Goal: Transaction & Acquisition: Purchase product/service

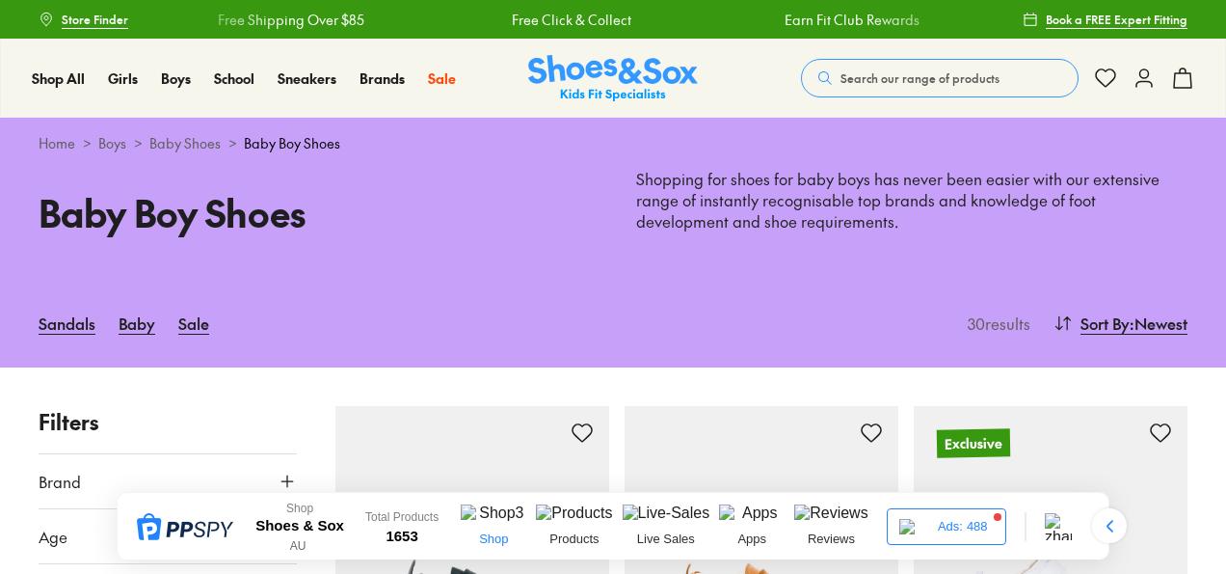
click at [505, 527] on img at bounding box center [494, 515] width 66 height 23
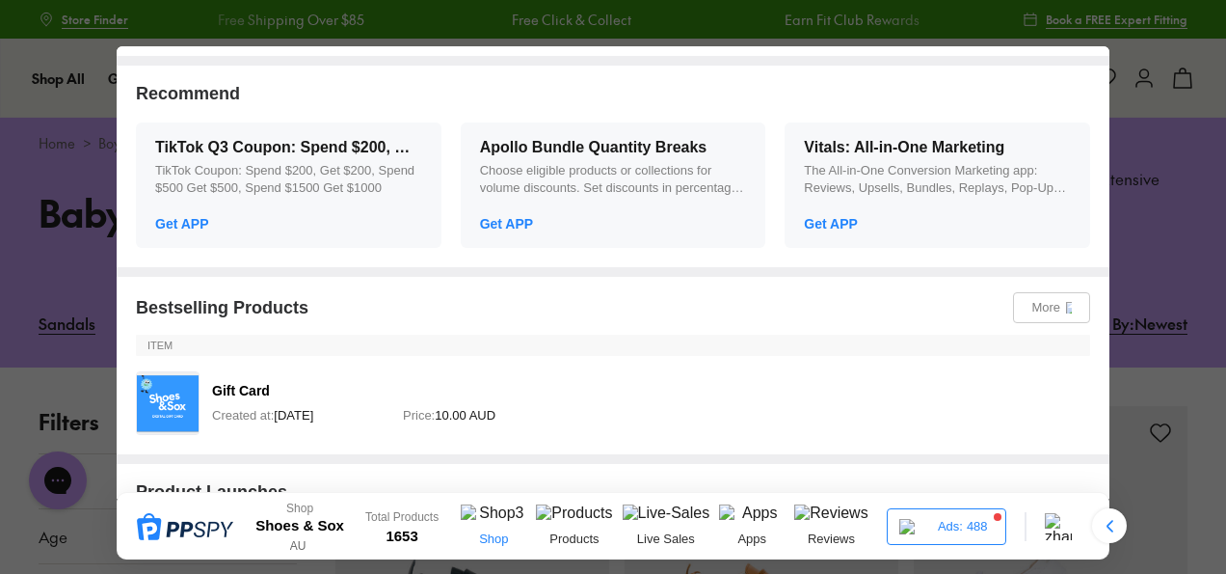
scroll to position [482, 0]
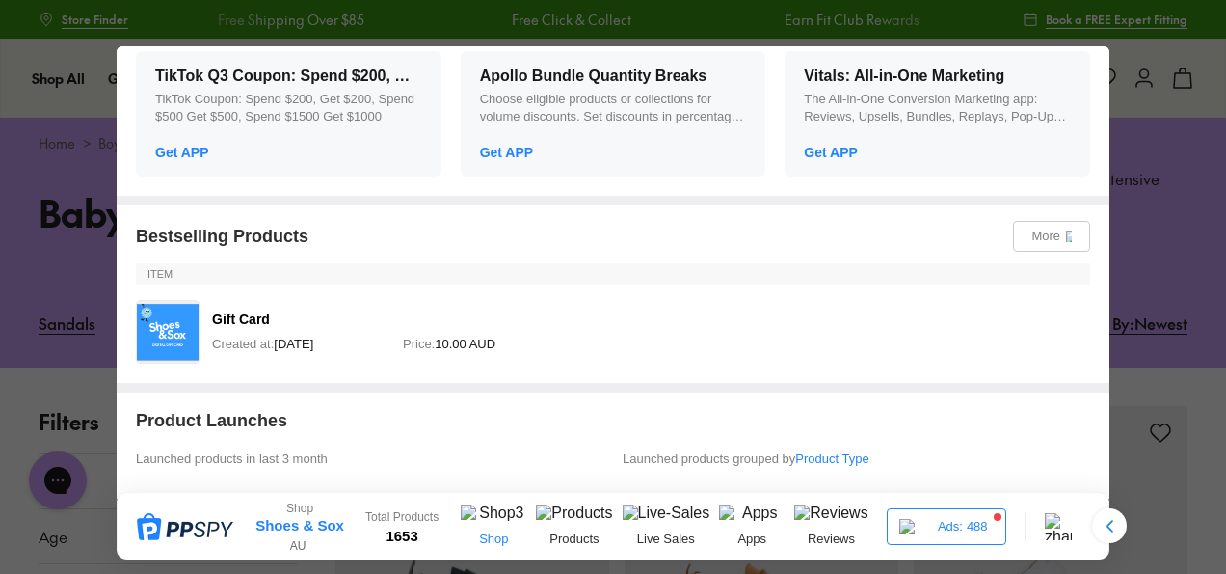
click at [306, 520] on link "Shoes & Sox" at bounding box center [299, 525] width 89 height 17
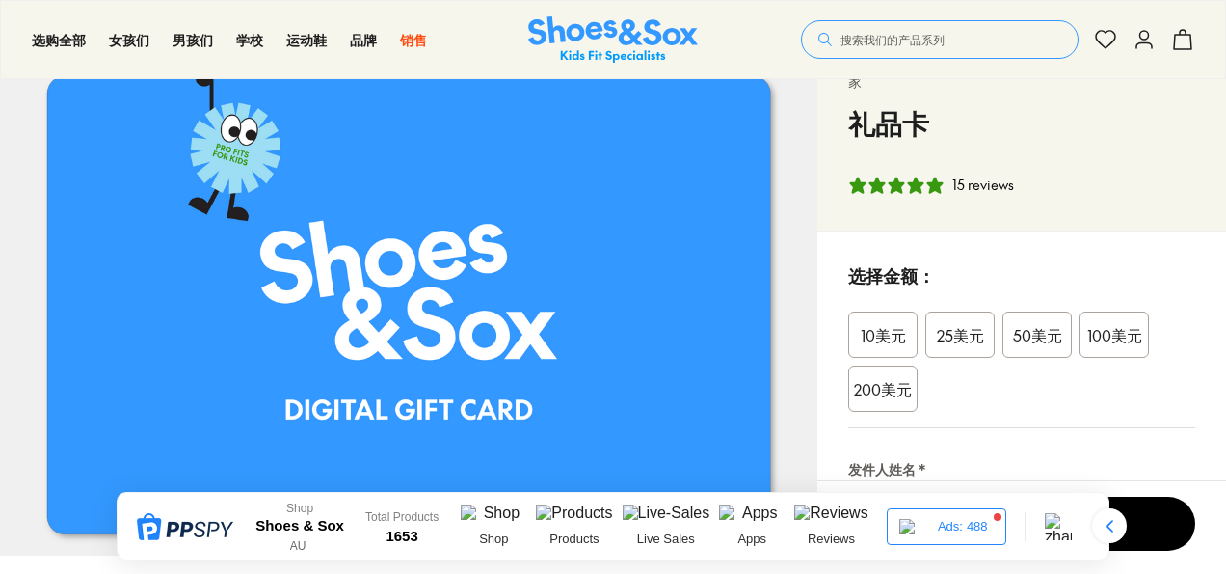
scroll to position [96, 0]
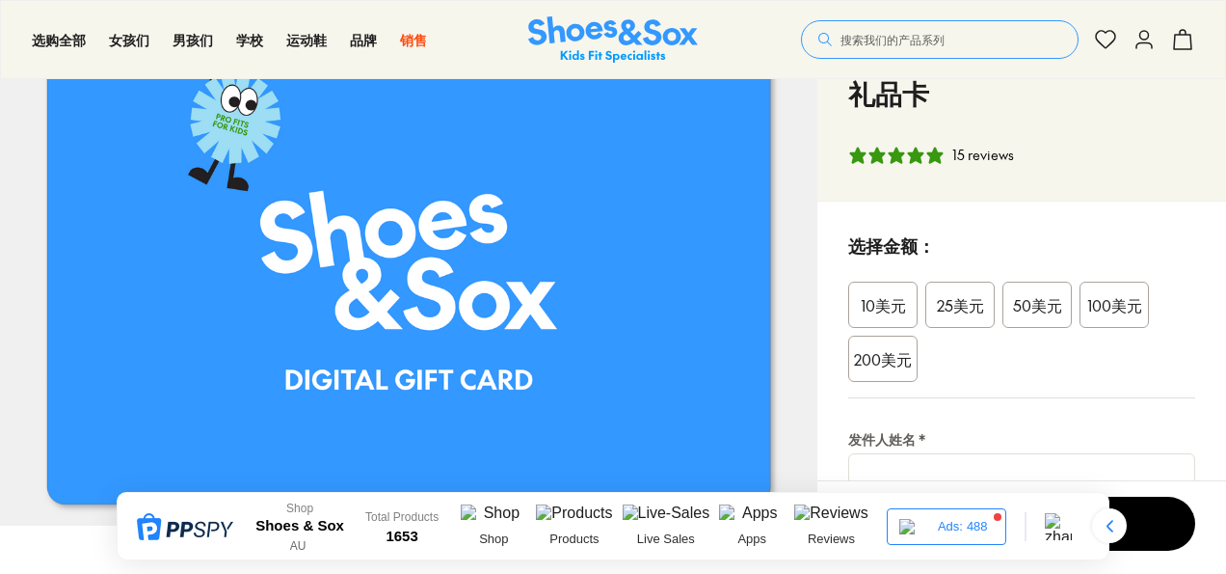
select select "*"
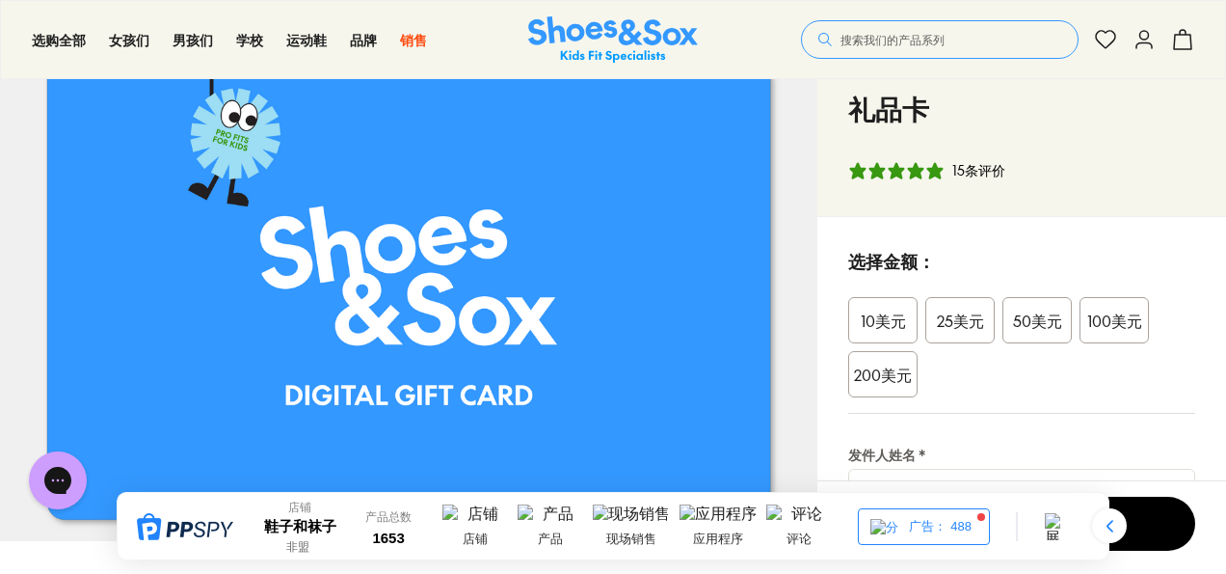
scroll to position [0, 0]
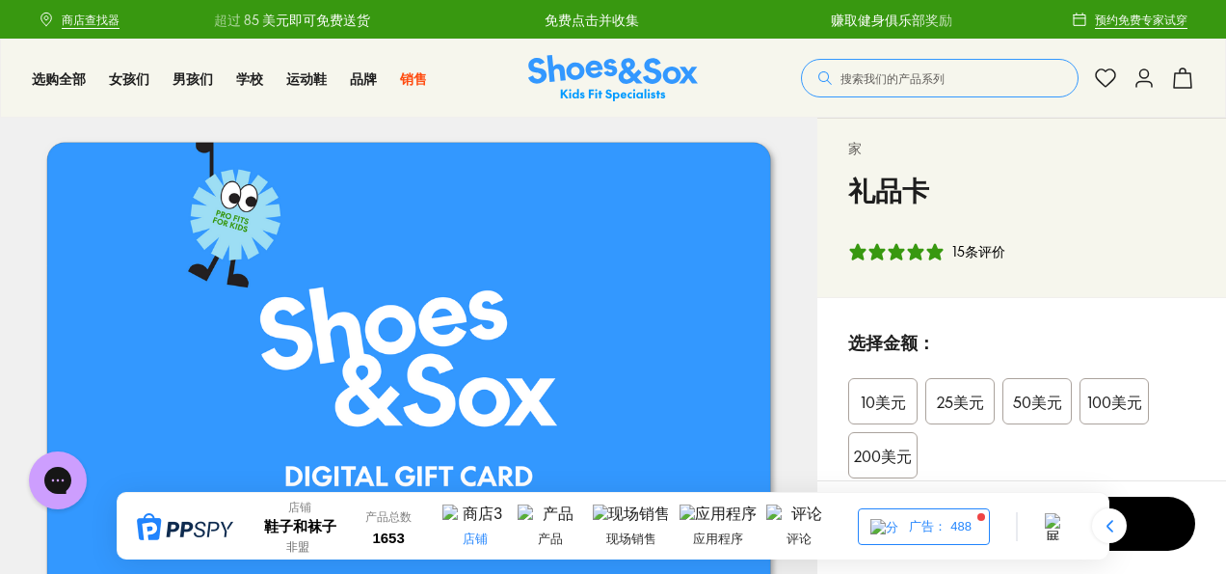
click at [488, 522] on img at bounding box center [475, 515] width 66 height 23
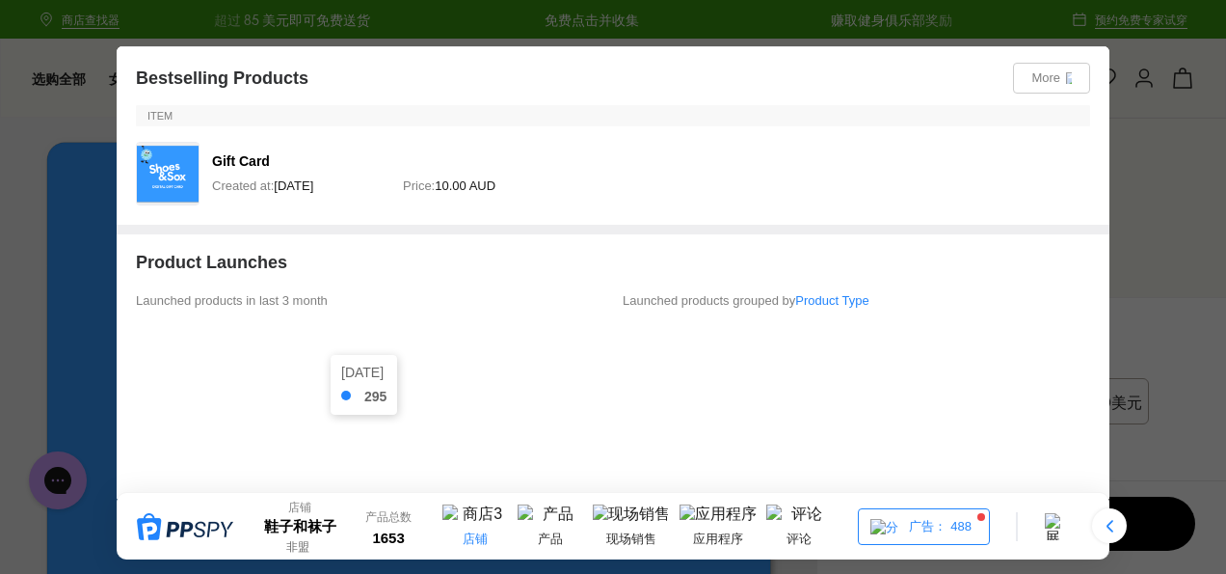
scroll to position [964, 0]
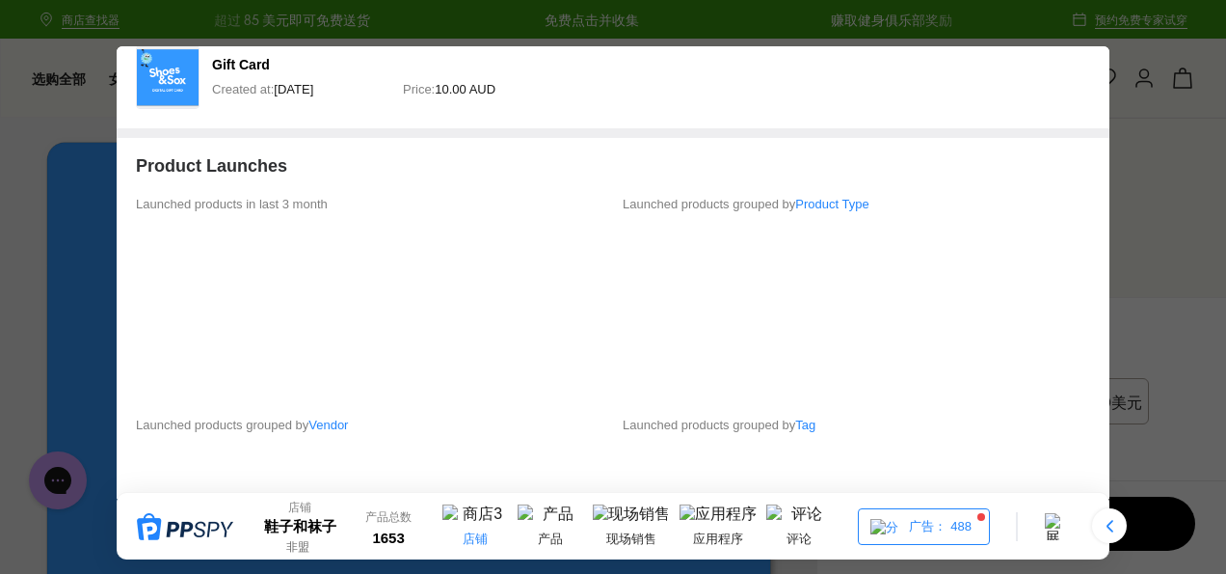
click at [1156, 95] on div at bounding box center [613, 287] width 1226 height 574
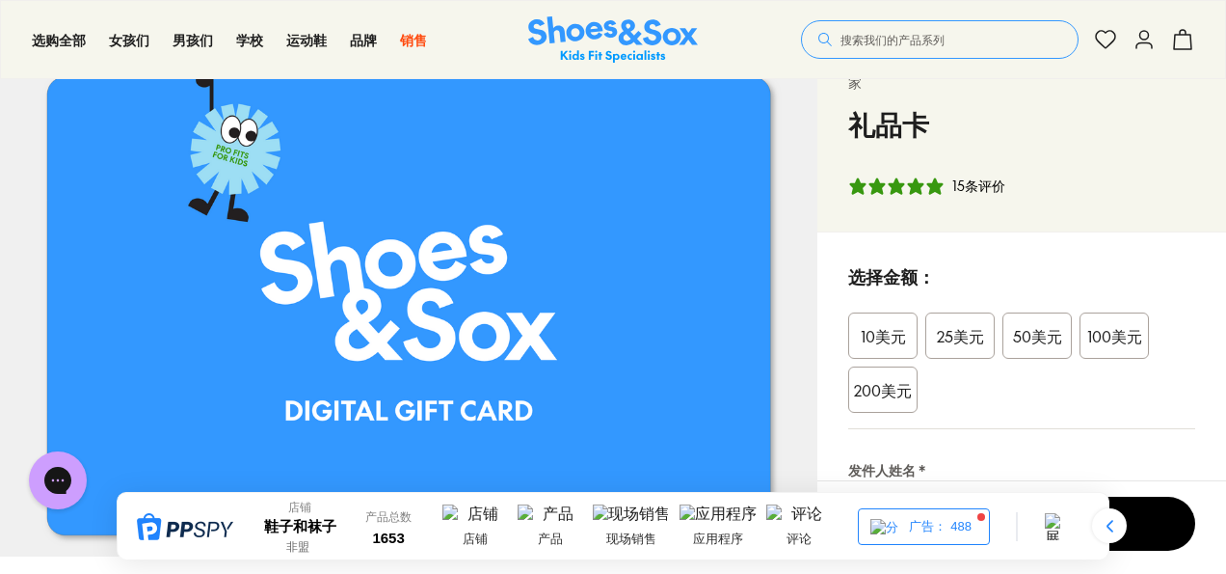
scroll to position [96, 0]
